Goal: Task Accomplishment & Management: Manage account settings

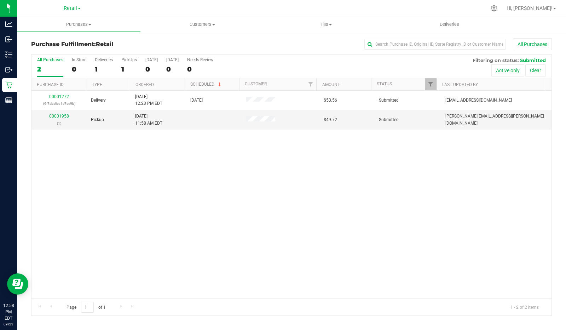
click at [124, 63] on label "PickUps 1" at bounding box center [129, 66] width 16 height 19
click at [0, 0] on input "PickUps 1" at bounding box center [0, 0] width 0 height 0
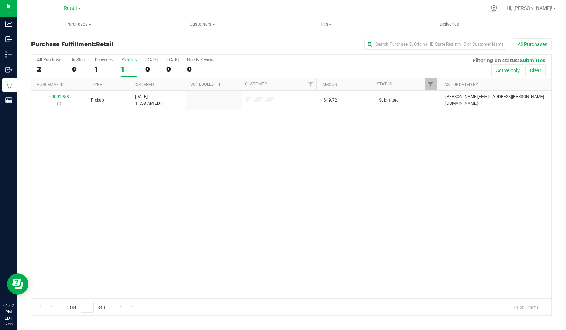
click at [102, 60] on div "Deliveries" at bounding box center [104, 59] width 18 height 5
click at [0, 0] on input "Deliveries 1" at bounding box center [0, 0] width 0 height 0
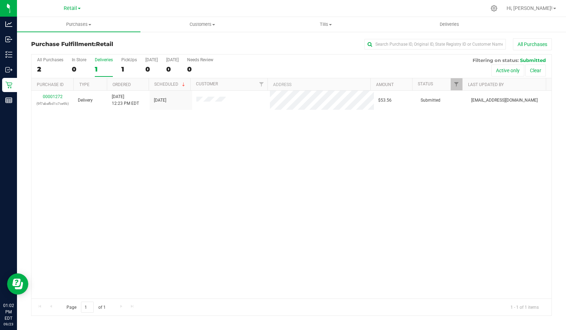
click at [127, 67] on div "1" at bounding box center [129, 69] width 16 height 8
click at [0, 0] on input "PickUps 1" at bounding box center [0, 0] width 0 height 0
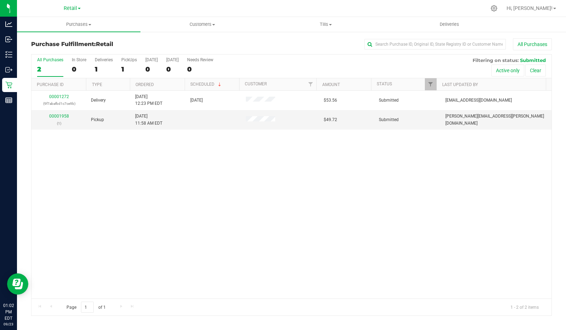
click at [122, 83] on th "Type" at bounding box center [108, 84] width 44 height 12
click at [128, 60] on div "PickUps" at bounding box center [129, 59] width 16 height 5
click at [0, 0] on input "PickUps 1" at bounding box center [0, 0] width 0 height 0
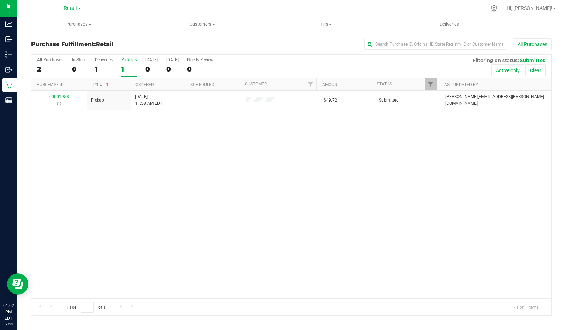
click at [52, 65] on div "2" at bounding box center [50, 69] width 26 height 8
click at [0, 0] on input "All Purchases 2" at bounding box center [0, 0] width 0 height 0
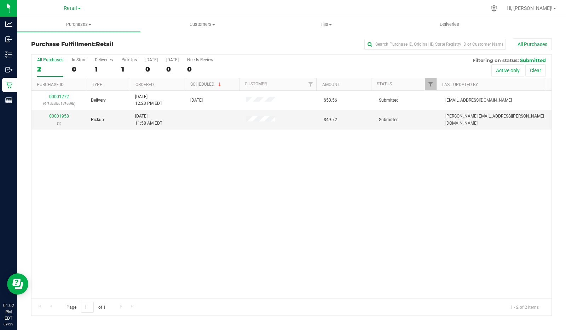
click at [129, 61] on div "PickUps" at bounding box center [129, 59] width 16 height 5
click at [0, 0] on input "PickUps 1" at bounding box center [0, 0] width 0 height 0
click at [126, 60] on div "PickUps" at bounding box center [129, 59] width 16 height 5
click at [0, 0] on input "PickUps 1" at bounding box center [0, 0] width 0 height 0
click at [128, 61] on div "PickUps" at bounding box center [129, 59] width 16 height 5
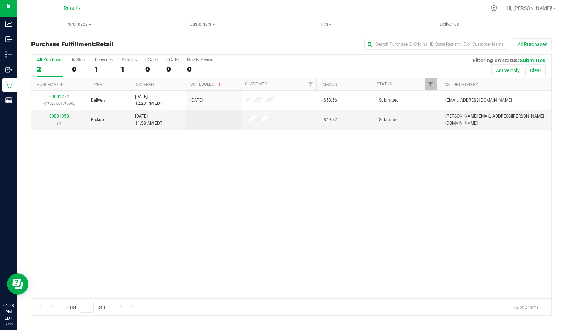
click at [0, 0] on input "PickUps 1" at bounding box center [0, 0] width 0 height 0
